Goal: Task Accomplishment & Management: Complete application form

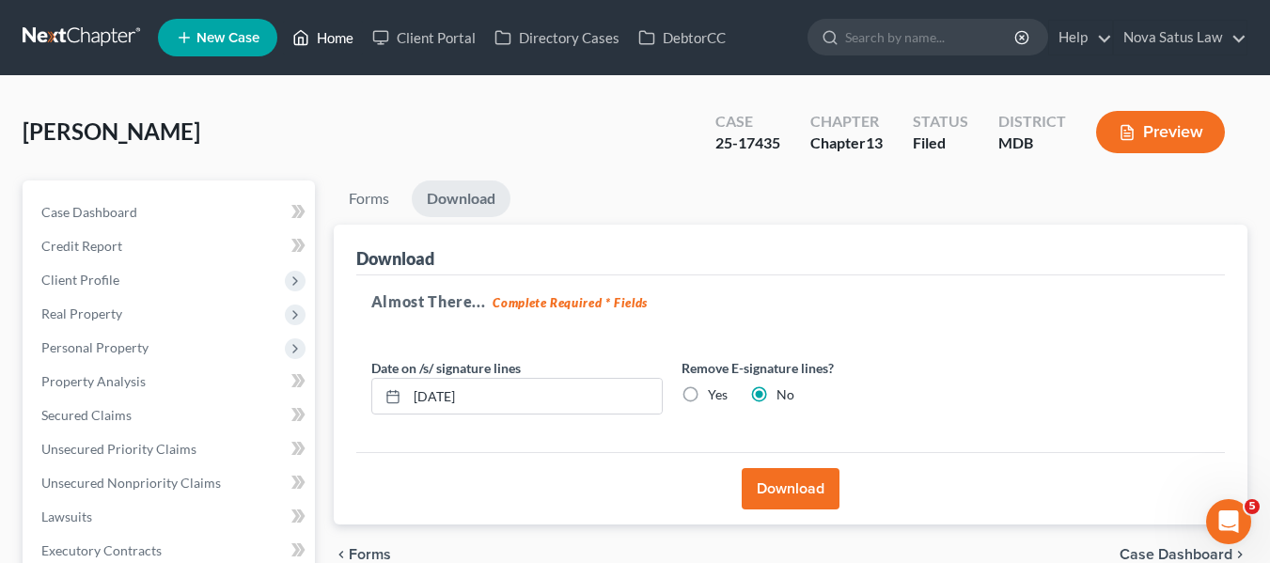
click at [331, 40] on link "Home" at bounding box center [323, 38] width 80 height 34
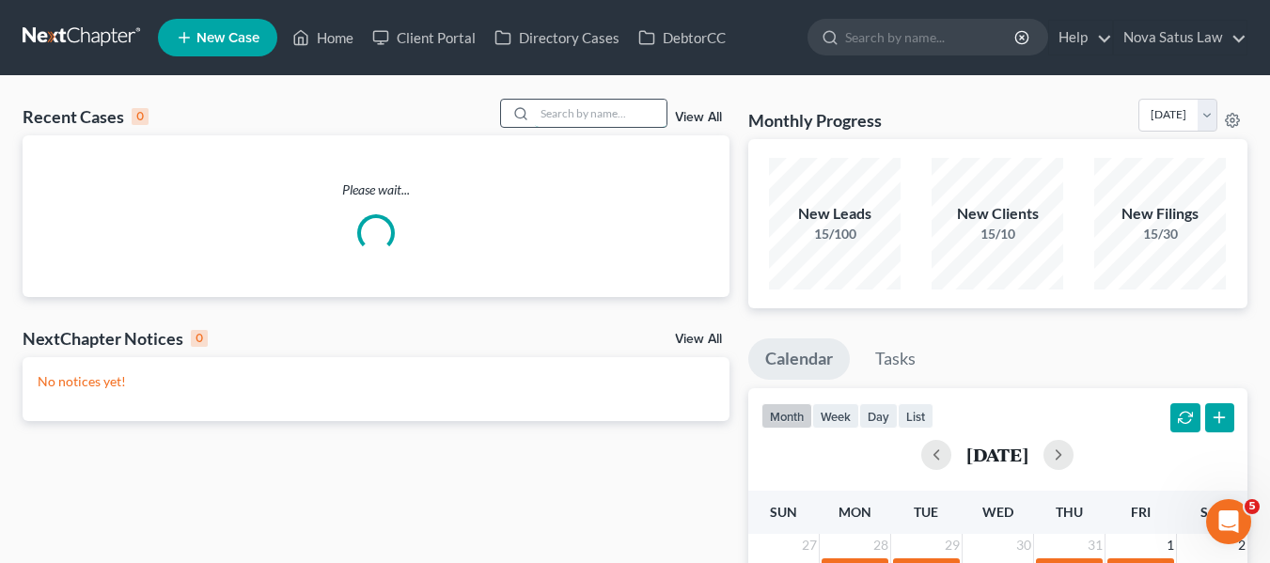
click at [557, 115] on input "search" at bounding box center [601, 113] width 132 height 27
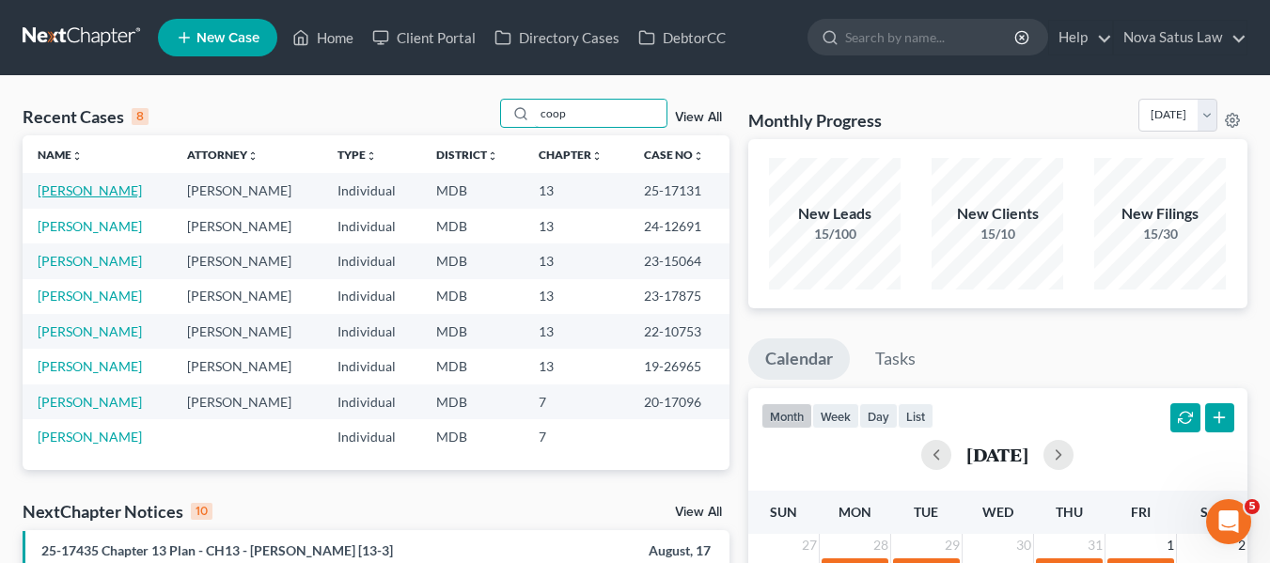
type input "coop"
click at [95, 185] on link "[PERSON_NAME]" at bounding box center [90, 190] width 104 height 16
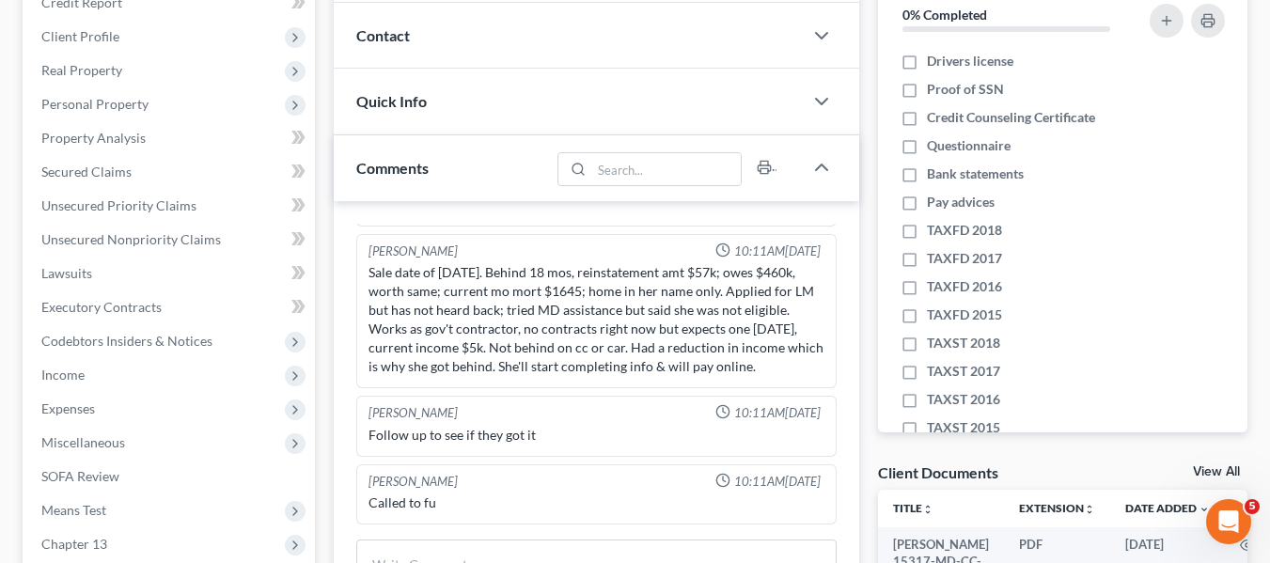
scroll to position [381, 0]
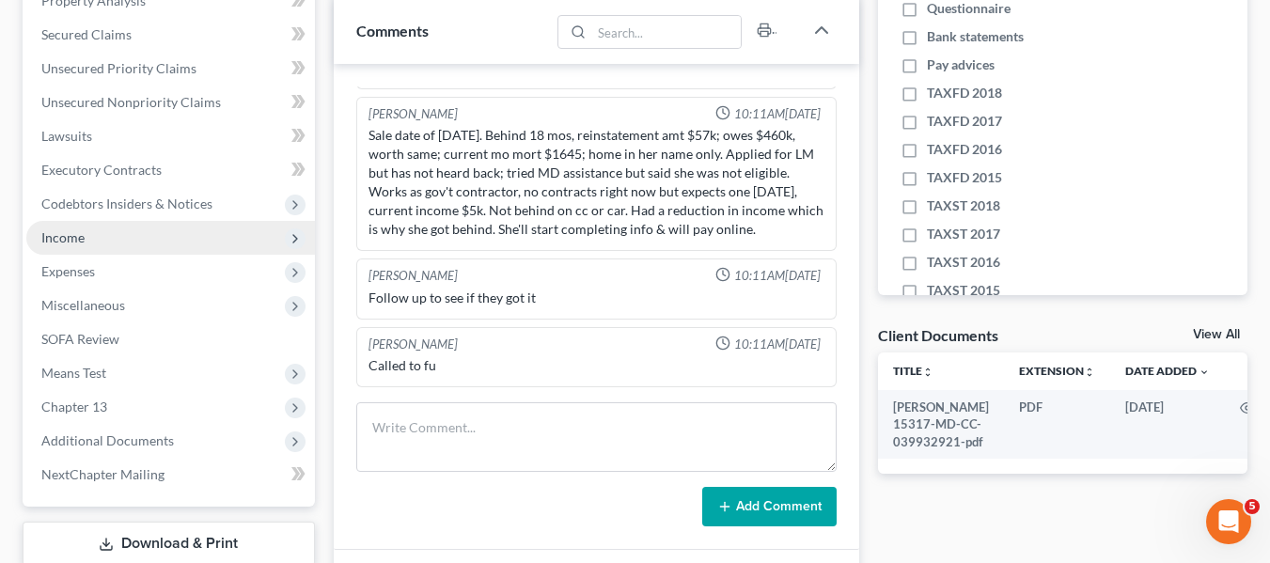
click at [67, 252] on span "Income" at bounding box center [170, 238] width 289 height 34
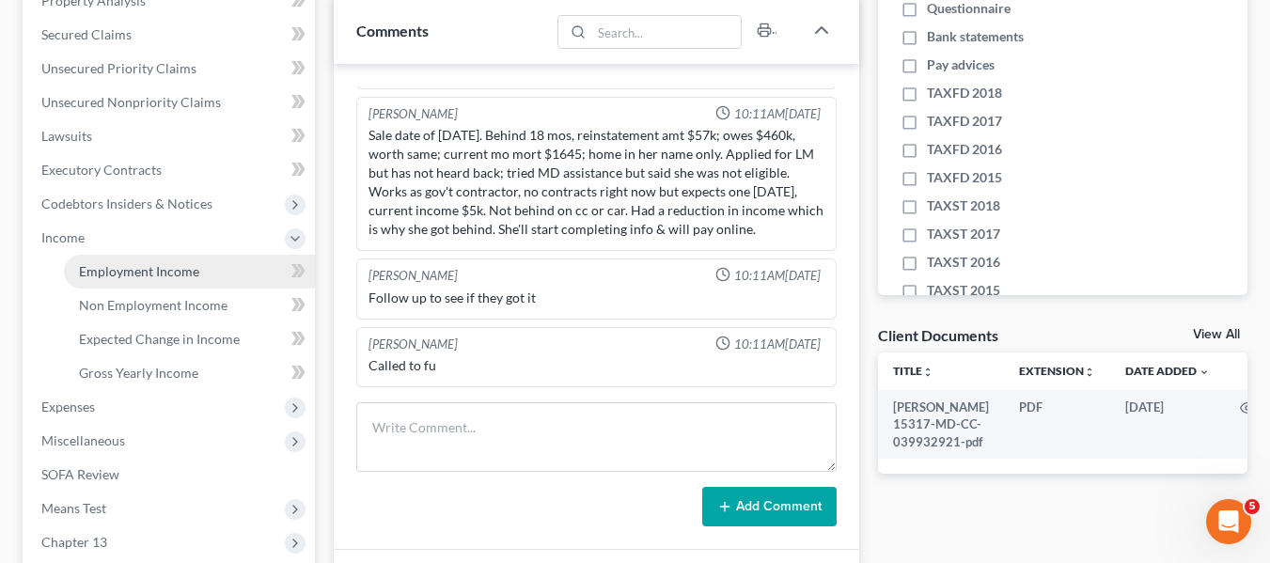
click at [96, 278] on span "Employment Income" at bounding box center [139, 271] width 120 height 16
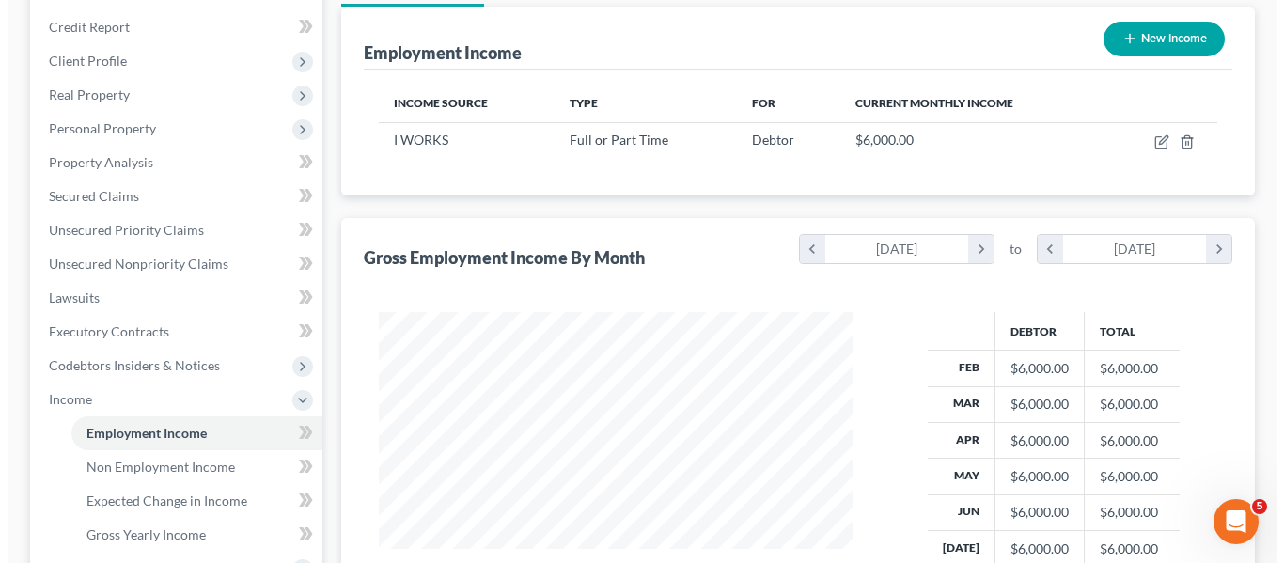
scroll to position [220, 0]
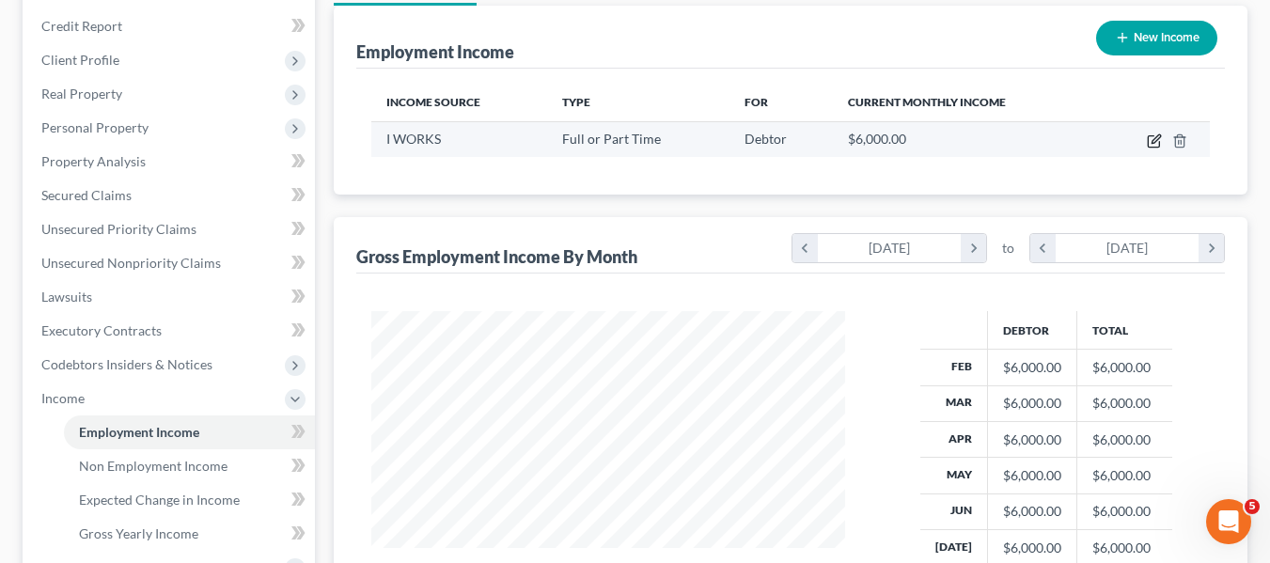
click at [1151, 140] on icon "button" at bounding box center [1153, 140] width 15 height 15
select select "0"
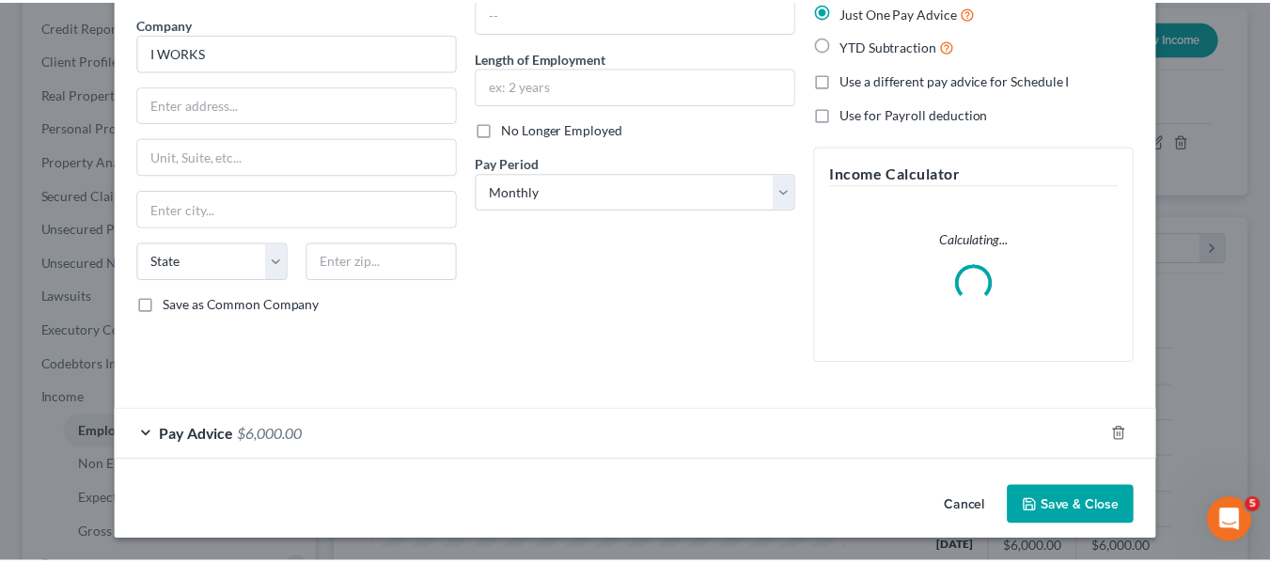
scroll to position [127, 0]
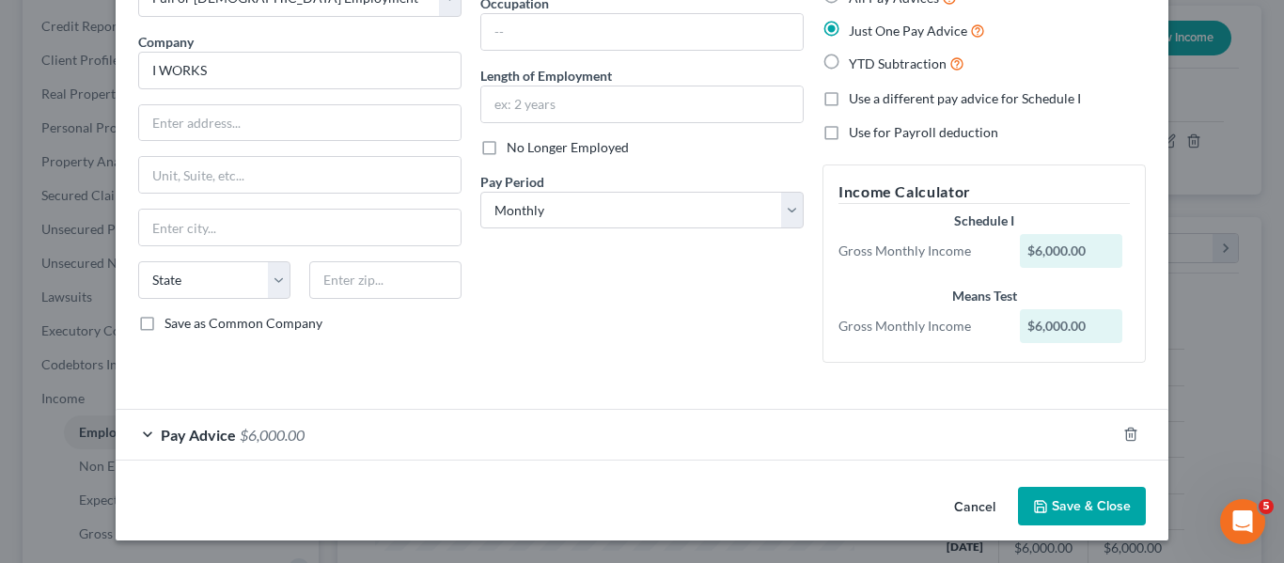
click at [1045, 512] on button "Save & Close" at bounding box center [1082, 506] width 128 height 39
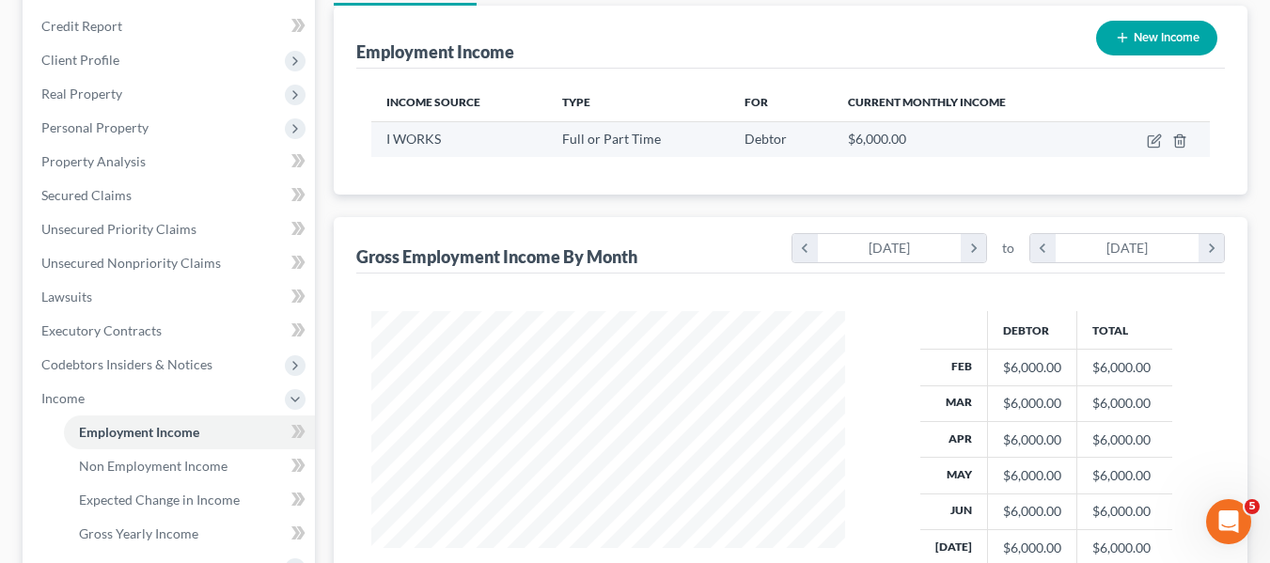
scroll to position [0, 0]
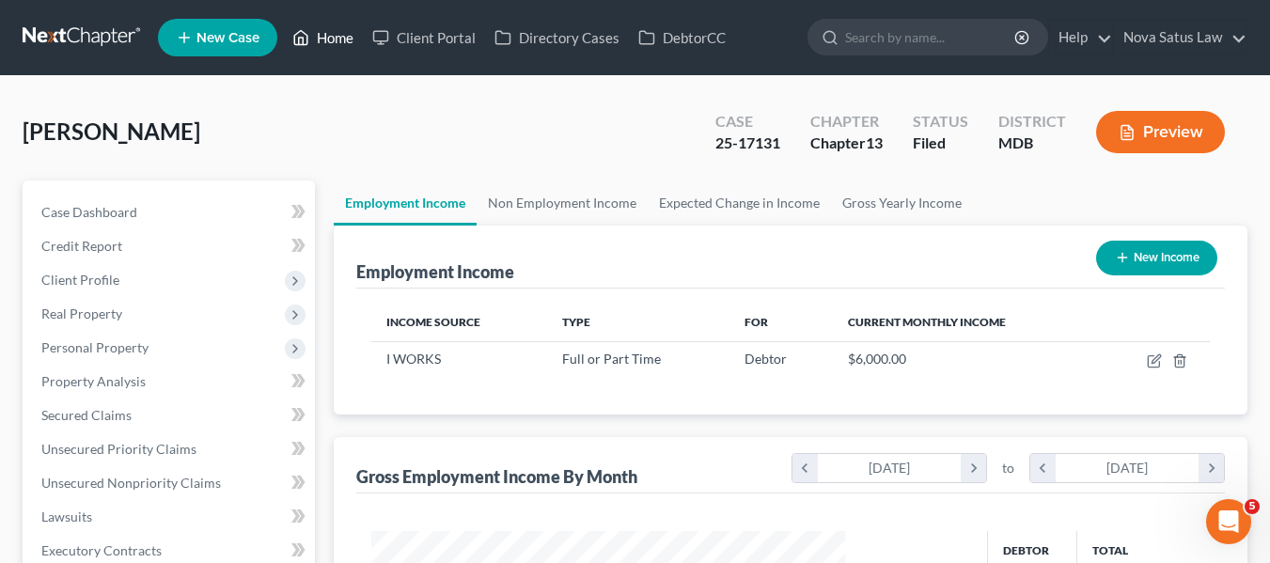
click at [335, 39] on link "Home" at bounding box center [323, 38] width 80 height 34
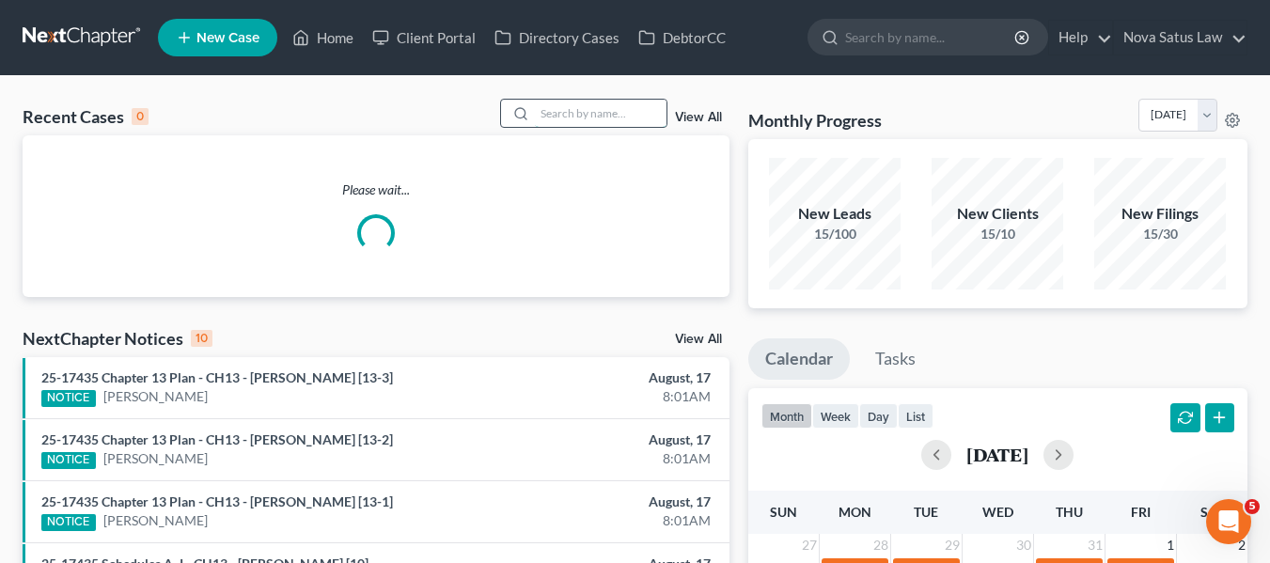
click at [559, 112] on input "search" at bounding box center [601, 113] width 132 height 27
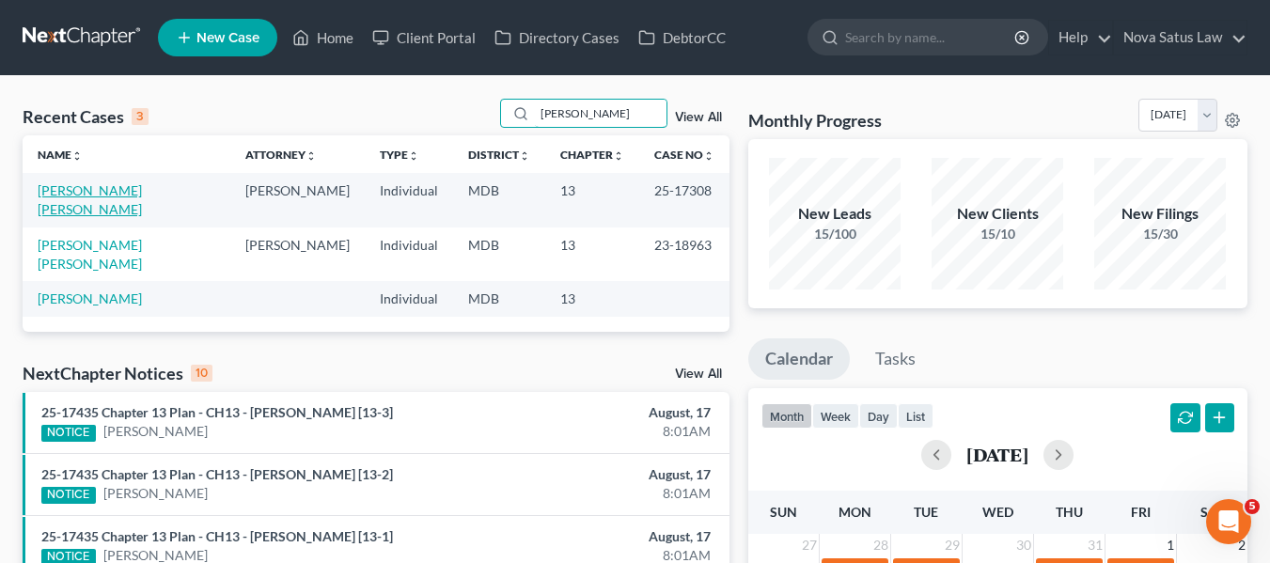
type input "[PERSON_NAME]"
click at [111, 195] on link "[PERSON_NAME] [PERSON_NAME]" at bounding box center [90, 199] width 104 height 35
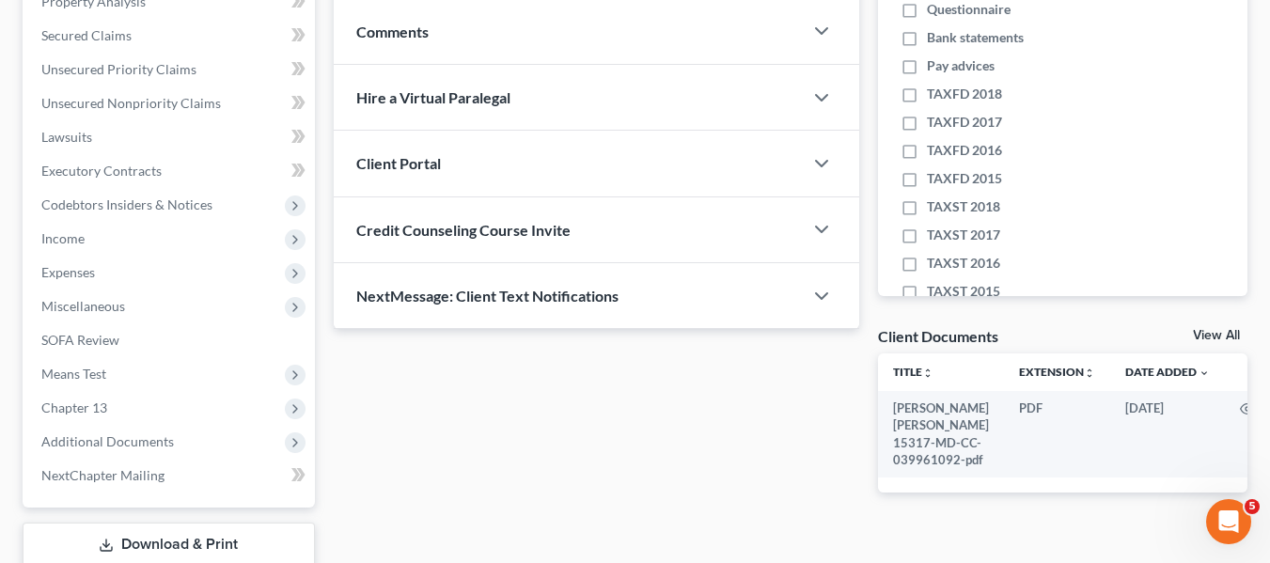
scroll to position [381, 0]
click at [90, 236] on span "Income" at bounding box center [170, 238] width 289 height 34
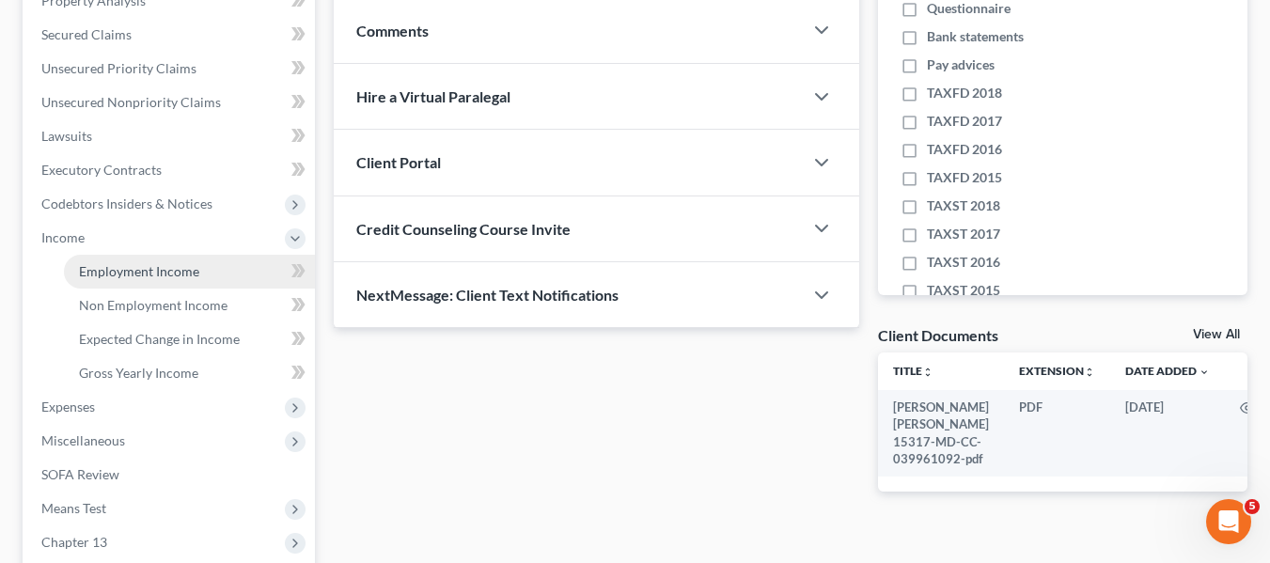
click at [109, 266] on span "Employment Income" at bounding box center [139, 271] width 120 height 16
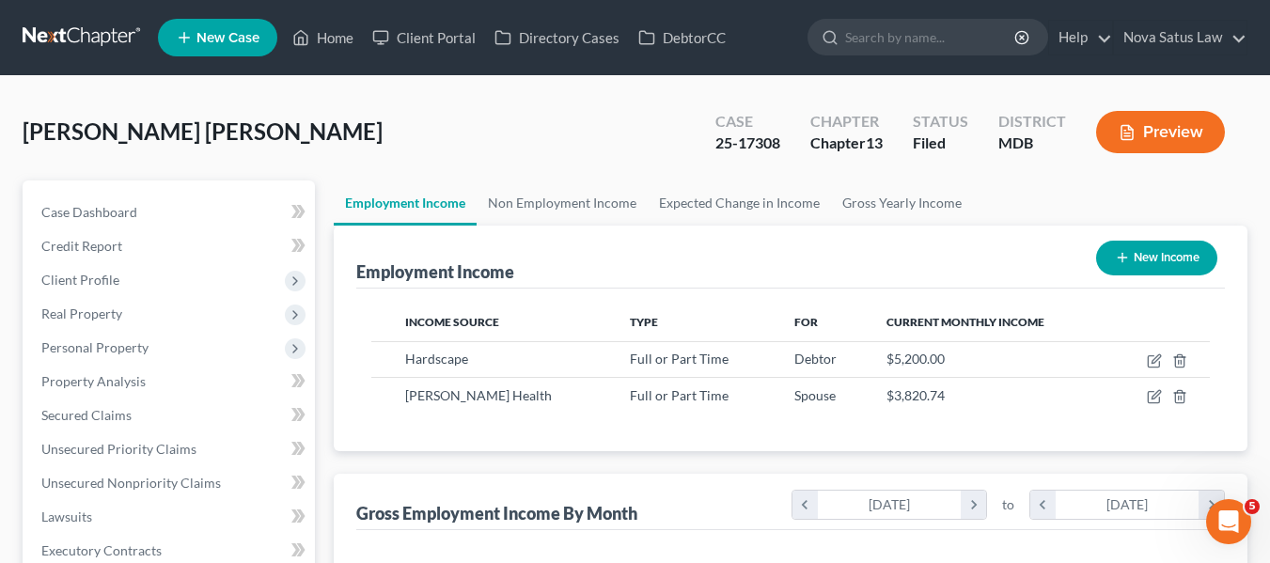
scroll to position [337, 511]
click at [543, 200] on link "Non Employment Income" at bounding box center [561, 202] width 171 height 45
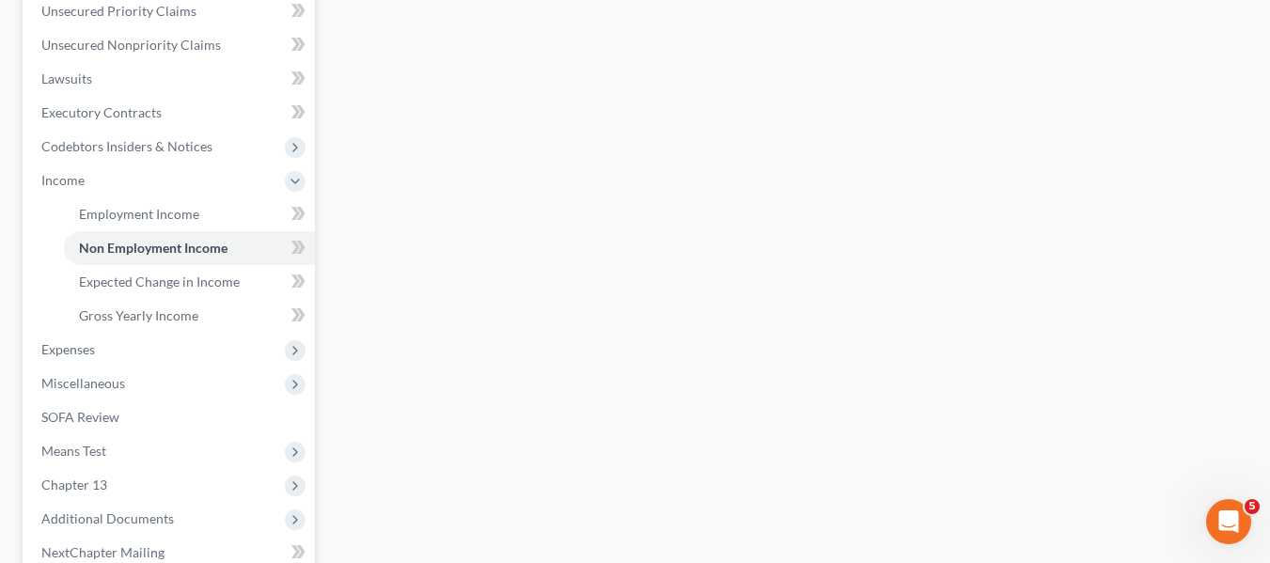
scroll to position [439, 0]
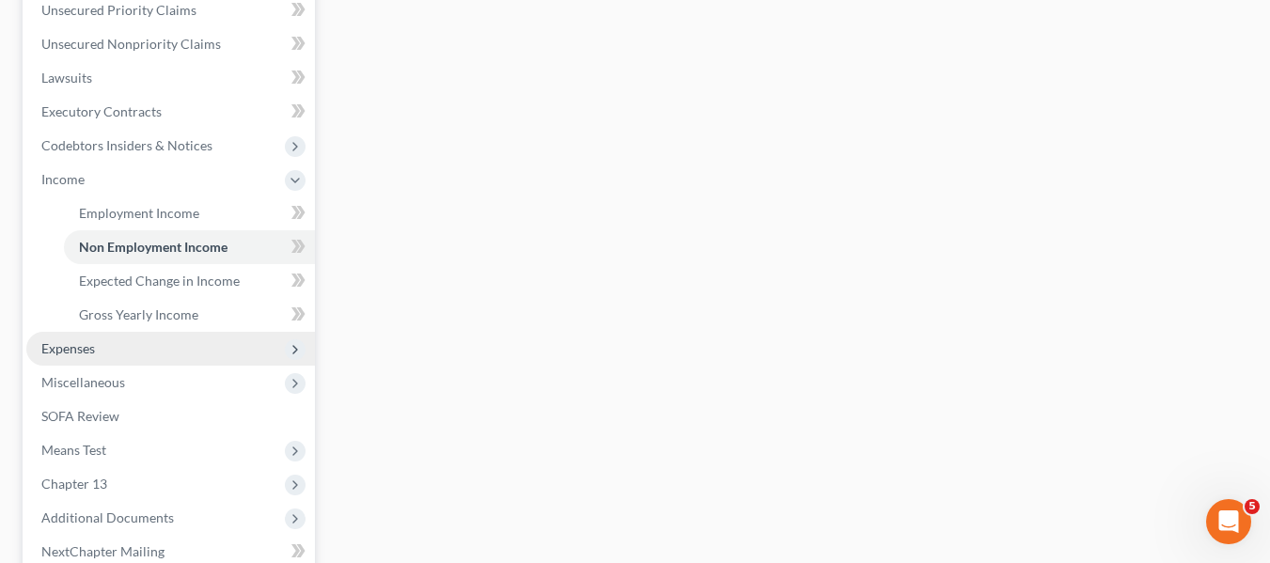
click at [71, 343] on span "Expenses" at bounding box center [68, 348] width 54 height 16
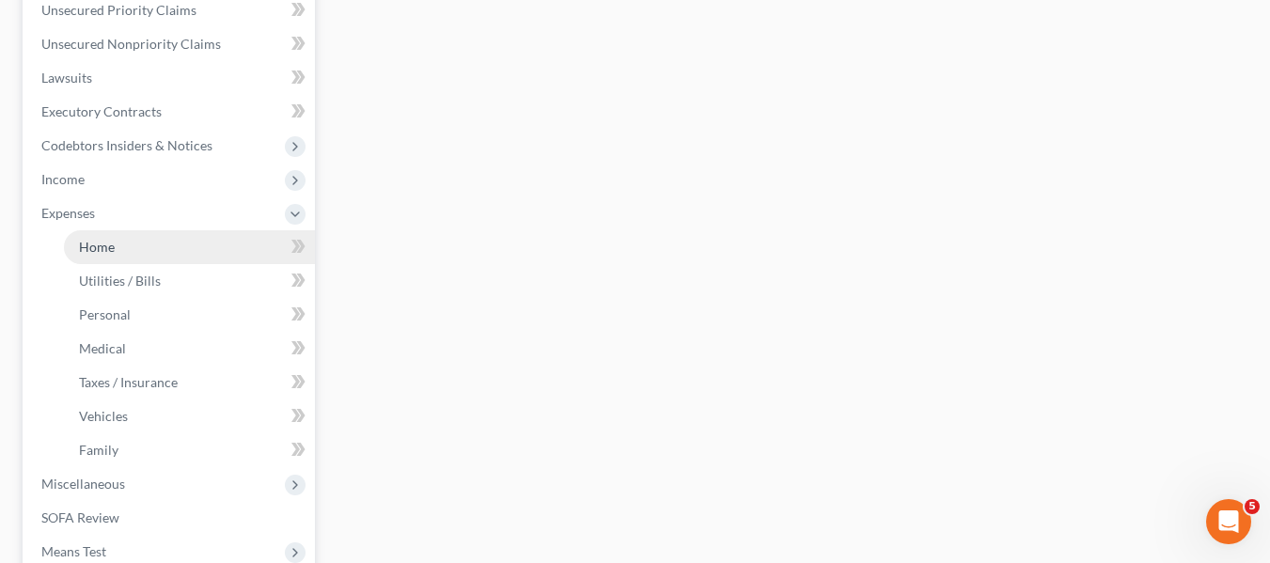
click at [122, 255] on link "Home" at bounding box center [189, 247] width 251 height 34
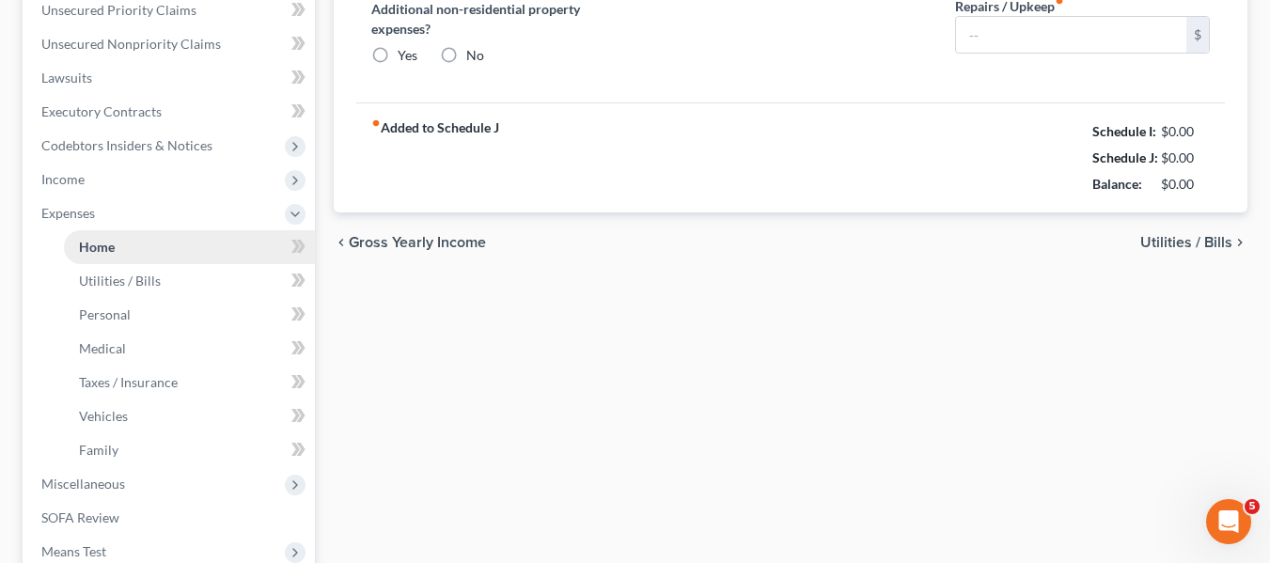
type input "2,400.00"
type input "0.00"
radio input "true"
type input "0.00"
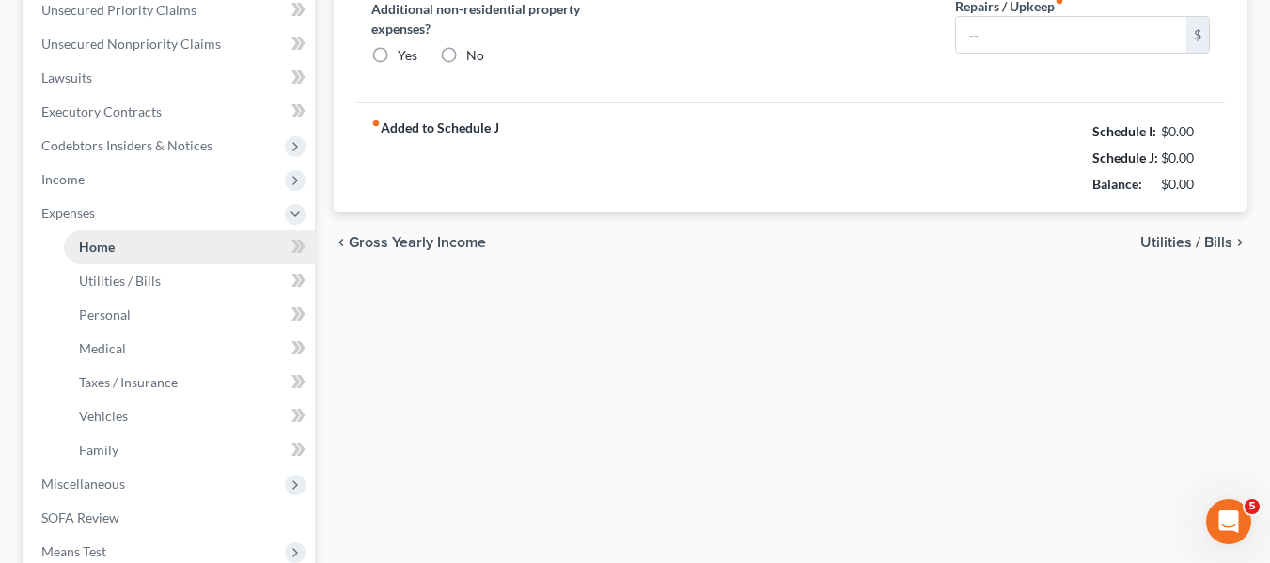
type input "140.00"
type input "0.00"
type input "150.00"
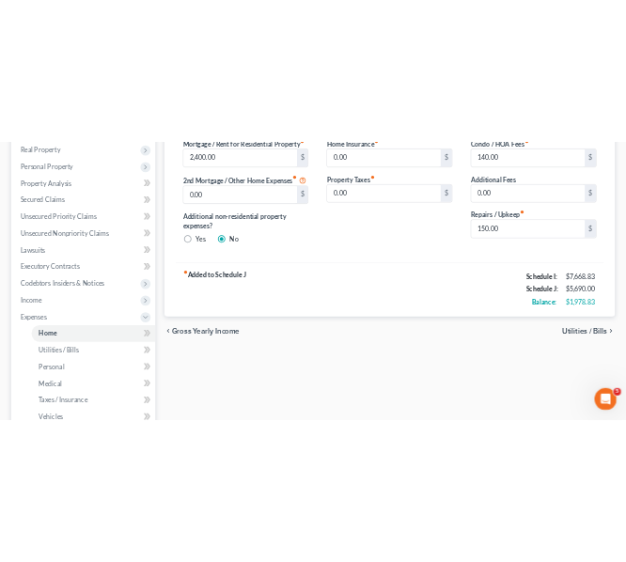
scroll to position [298, 0]
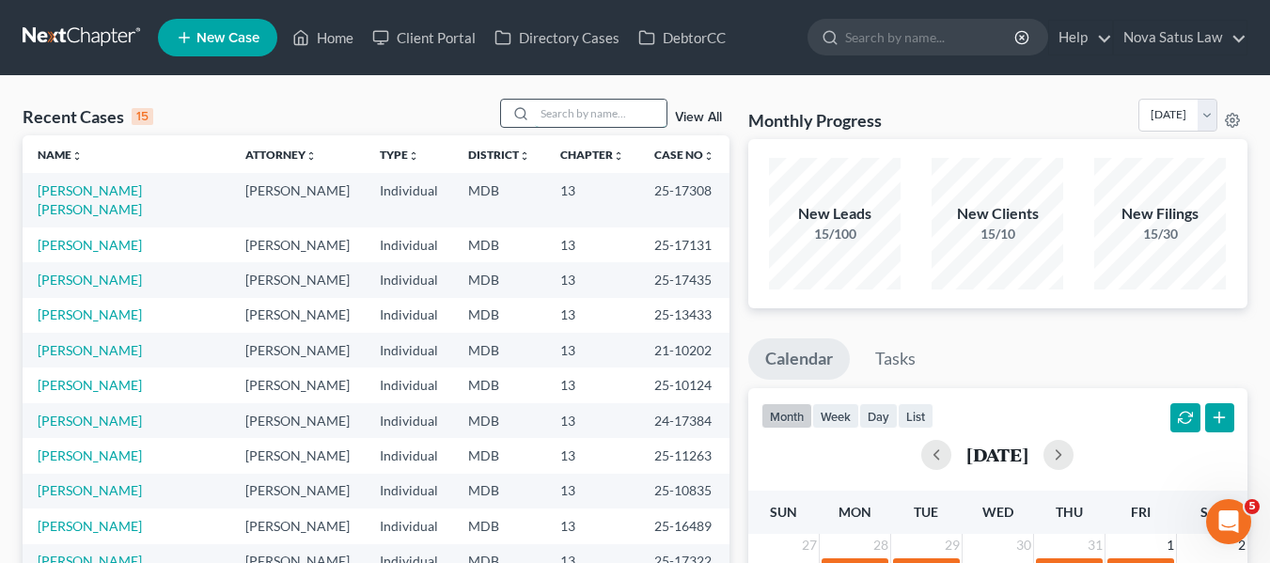
click at [594, 110] on input "search" at bounding box center [601, 113] width 132 height 27
type input "poe"
click at [553, 101] on input "search" at bounding box center [601, 113] width 132 height 27
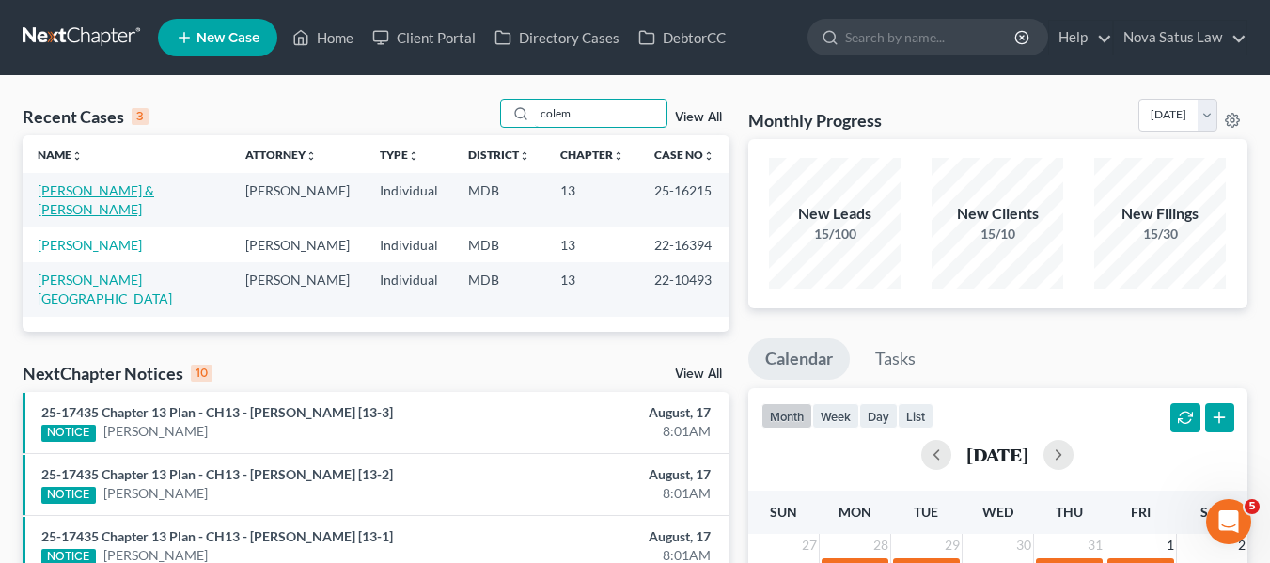
type input "colem"
click at [87, 188] on link "Coleman, Eyanna & Marcello" at bounding box center [96, 199] width 117 height 35
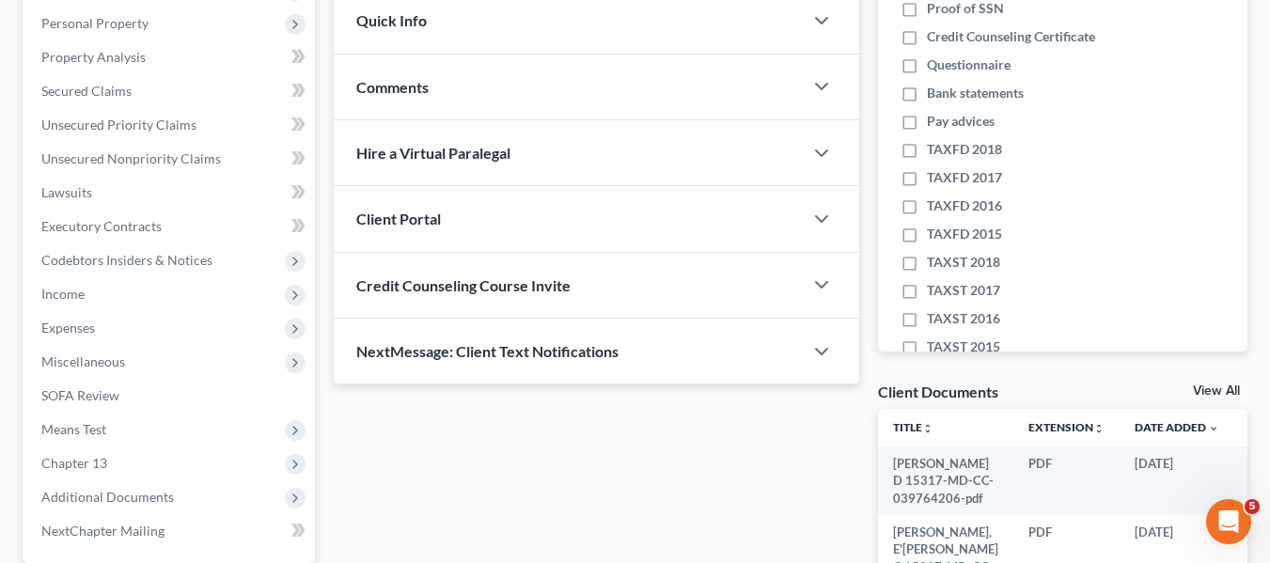
scroll to position [325, 0]
click at [89, 166] on link "Unsecured Nonpriority Claims" at bounding box center [170, 158] width 289 height 34
